Goal: Find specific page/section: Find specific page/section

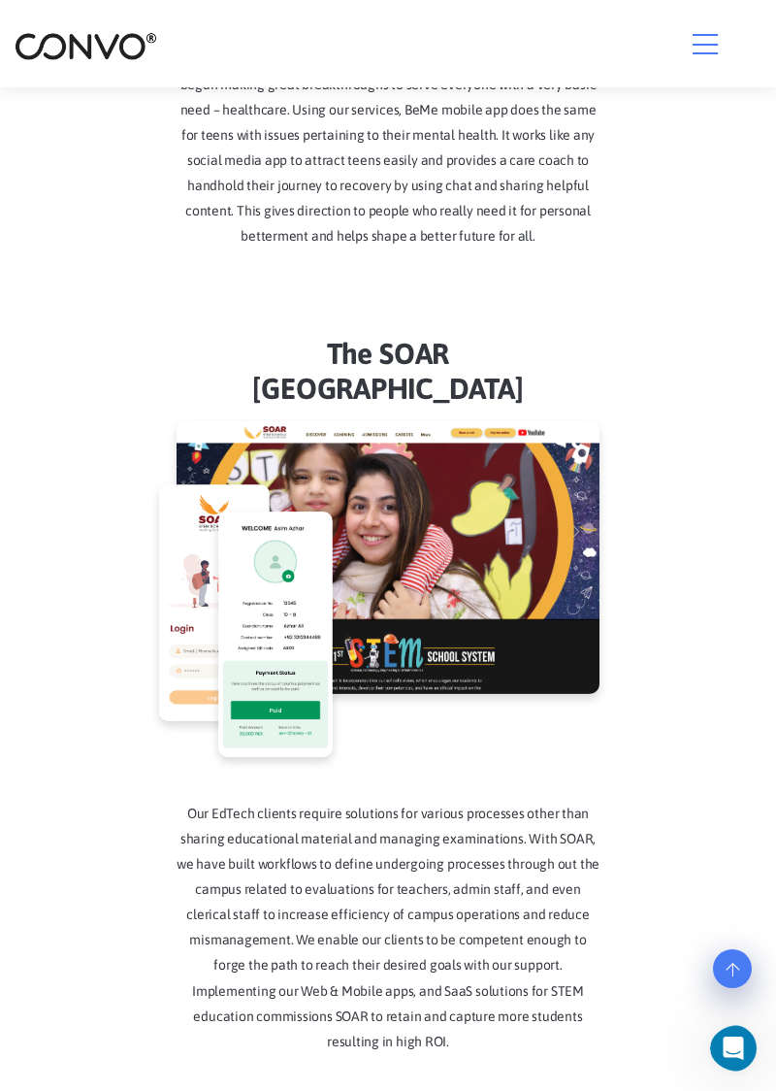
scroll to position [3924, 0]
click at [713, 50] on icon "button" at bounding box center [705, 44] width 25 height 29
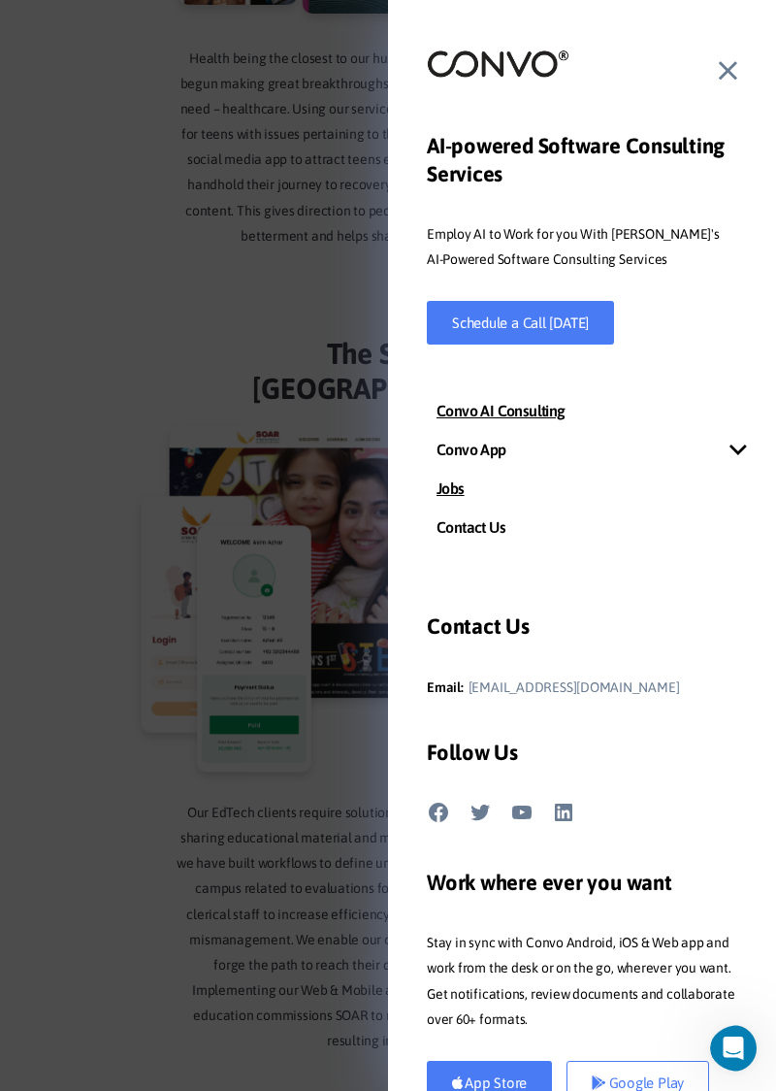
click at [475, 495] on link "Jobs" at bounding box center [582, 488] width 388 height 39
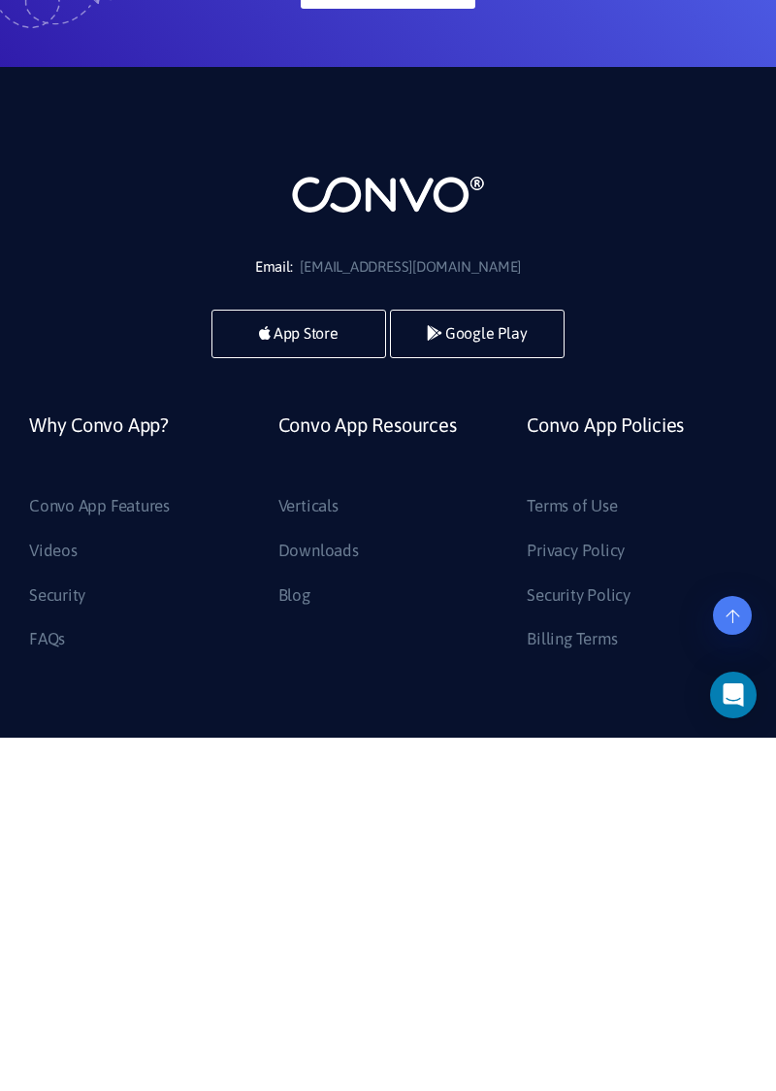
scroll to position [1143, 0]
